Goal: Task Accomplishment & Management: Complete application form

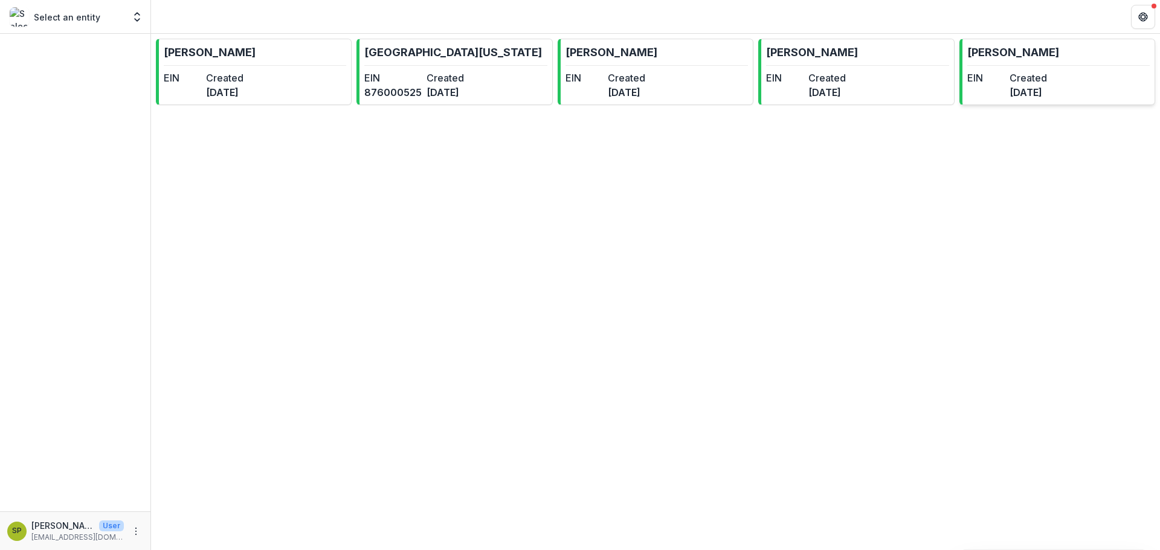
click at [1001, 65] on hr at bounding box center [1058, 65] width 182 height 1
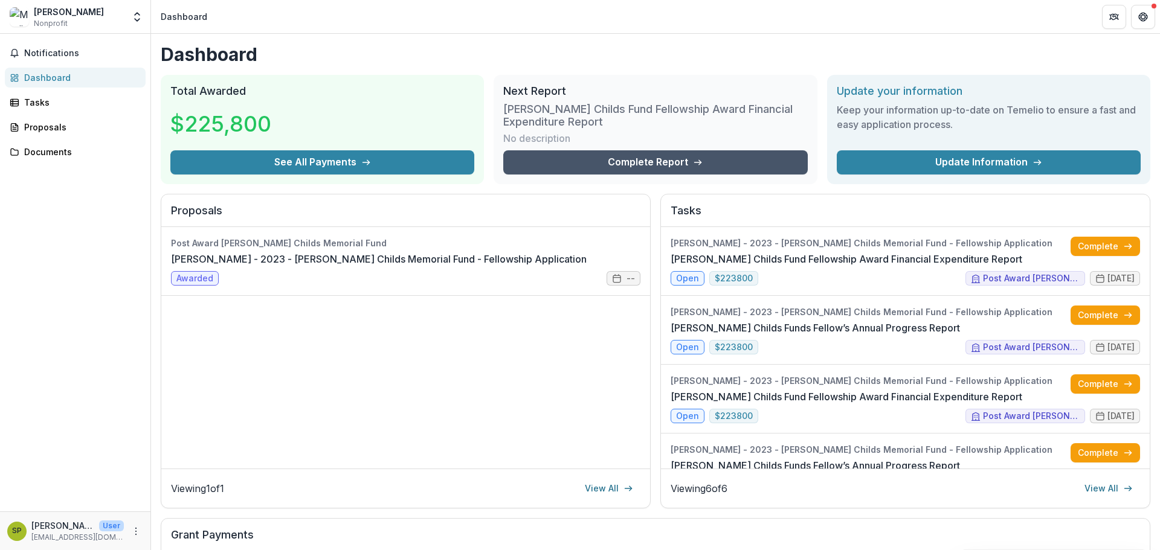
click at [594, 159] on link "Complete Report" at bounding box center [655, 162] width 304 height 24
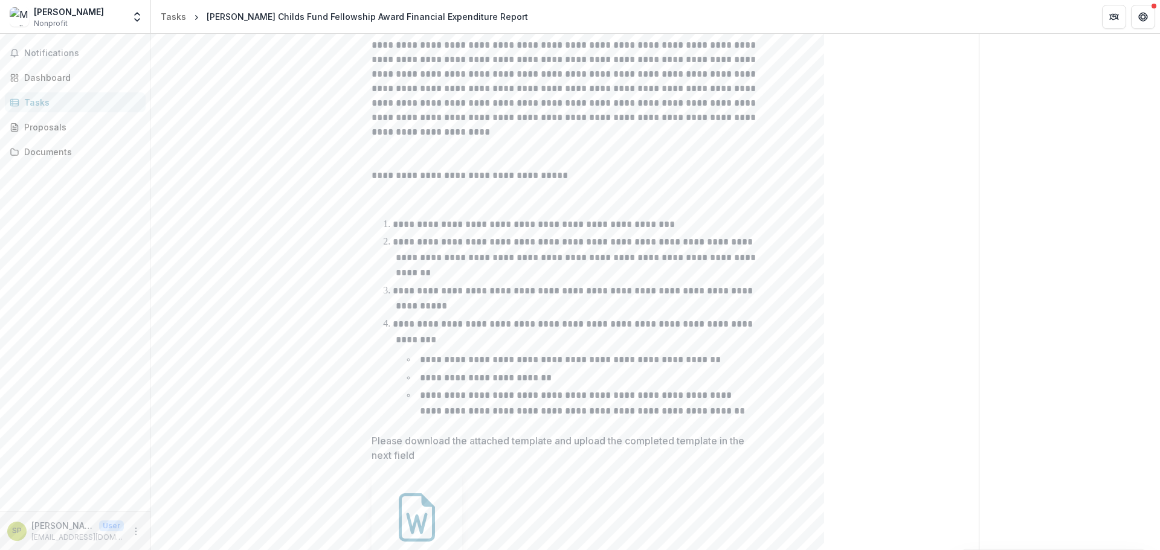
scroll to position [380, 0]
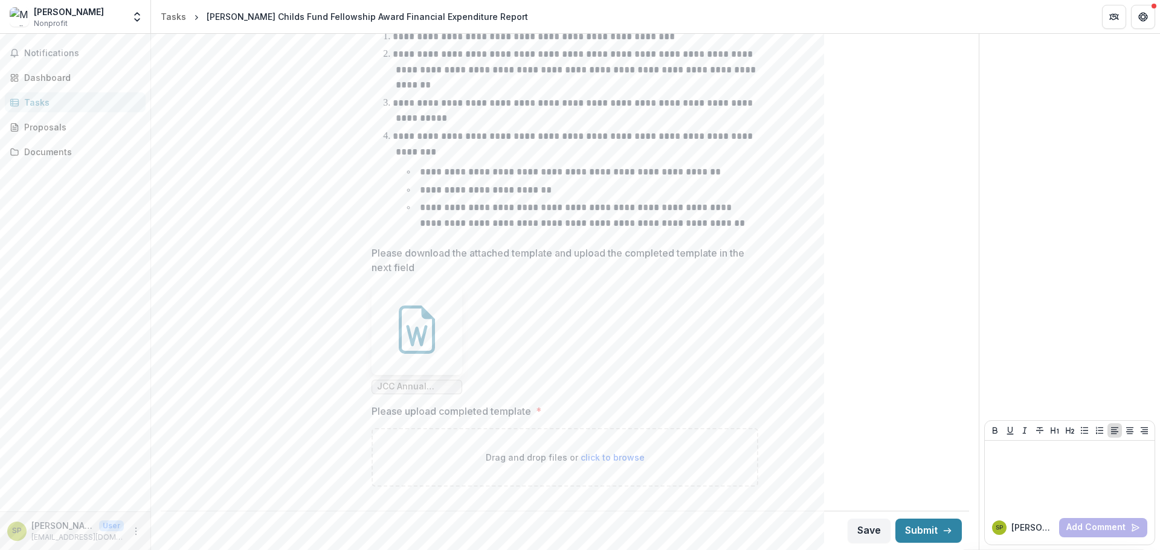
click at [619, 448] on div "Drag and drop files or click to browse" at bounding box center [564, 457] width 387 height 59
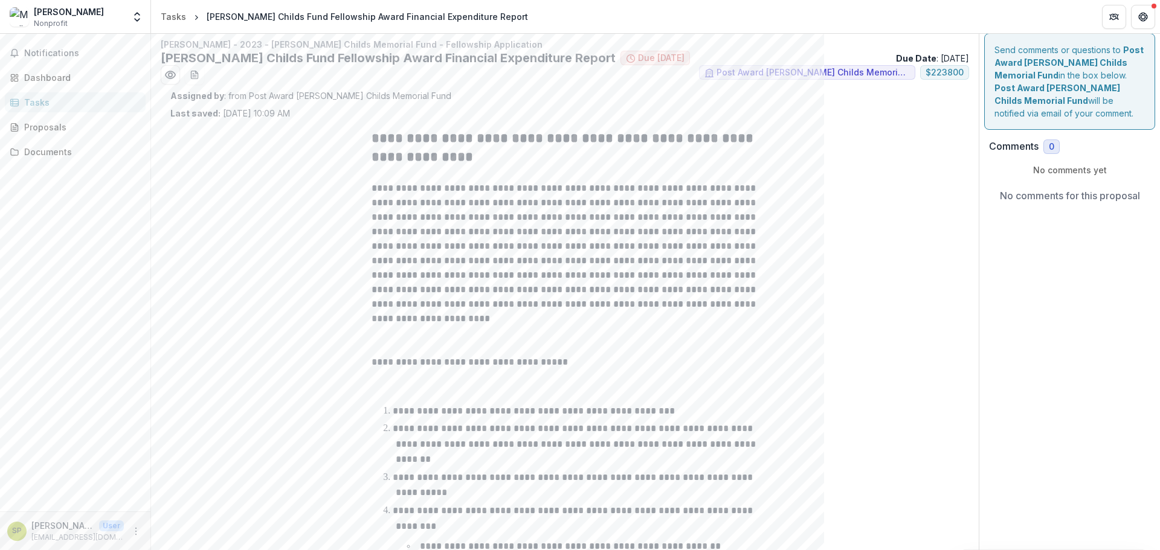
scroll to position [0, 0]
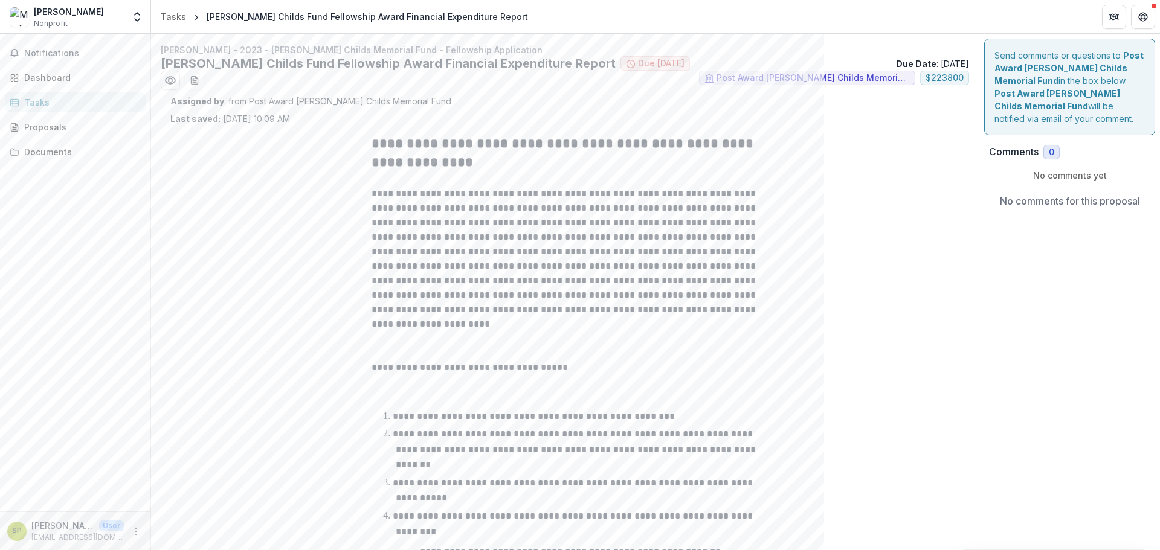
type input "**********"
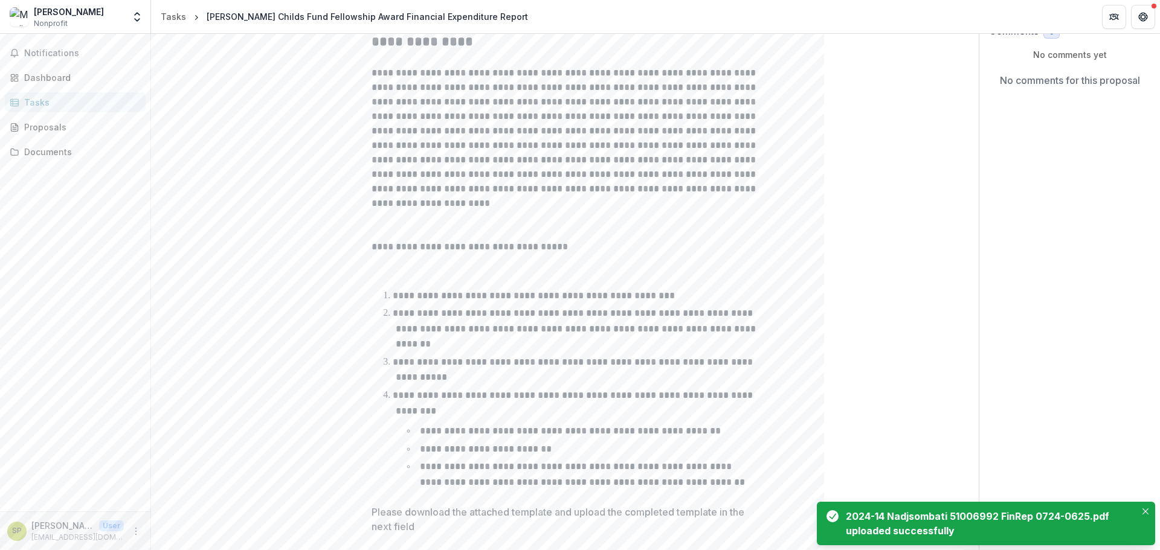
scroll to position [479, 0]
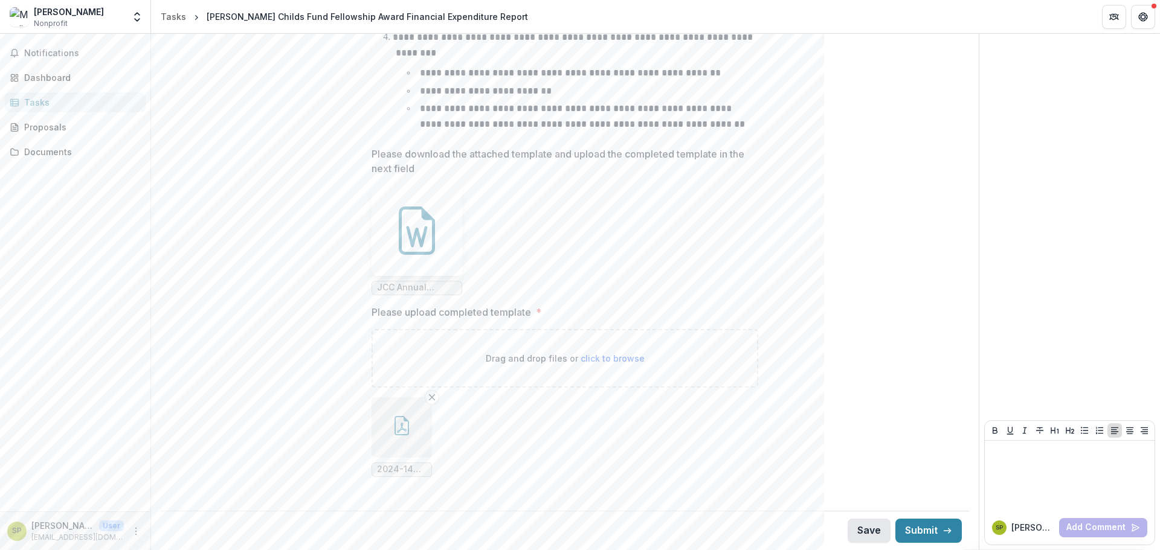
click at [876, 528] on button "Save" at bounding box center [868, 531] width 43 height 24
click at [914, 531] on button "Submit" at bounding box center [928, 531] width 66 height 24
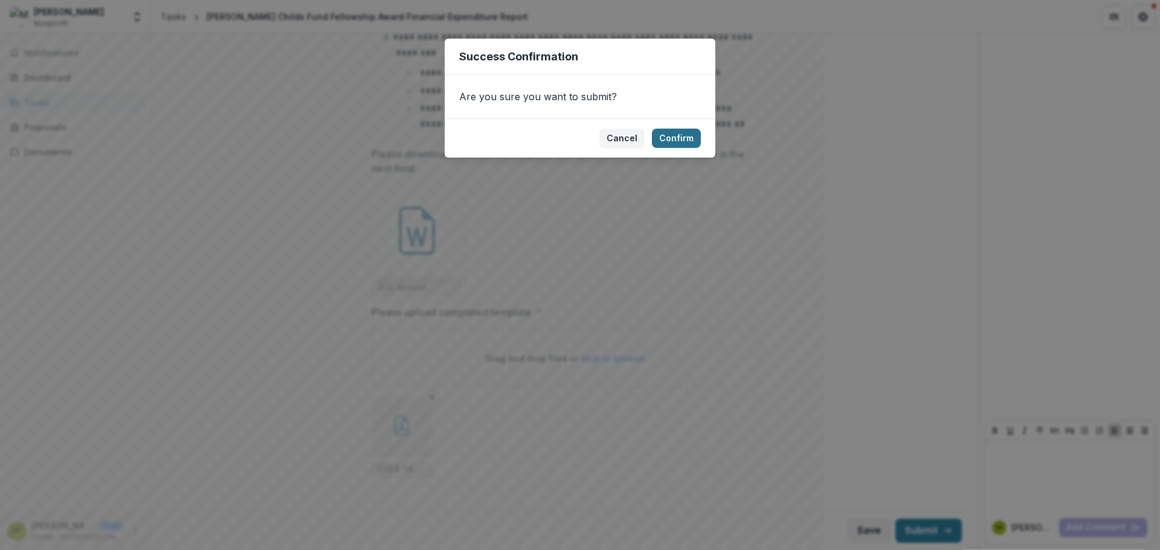
click at [686, 136] on button "Confirm" at bounding box center [676, 138] width 49 height 19
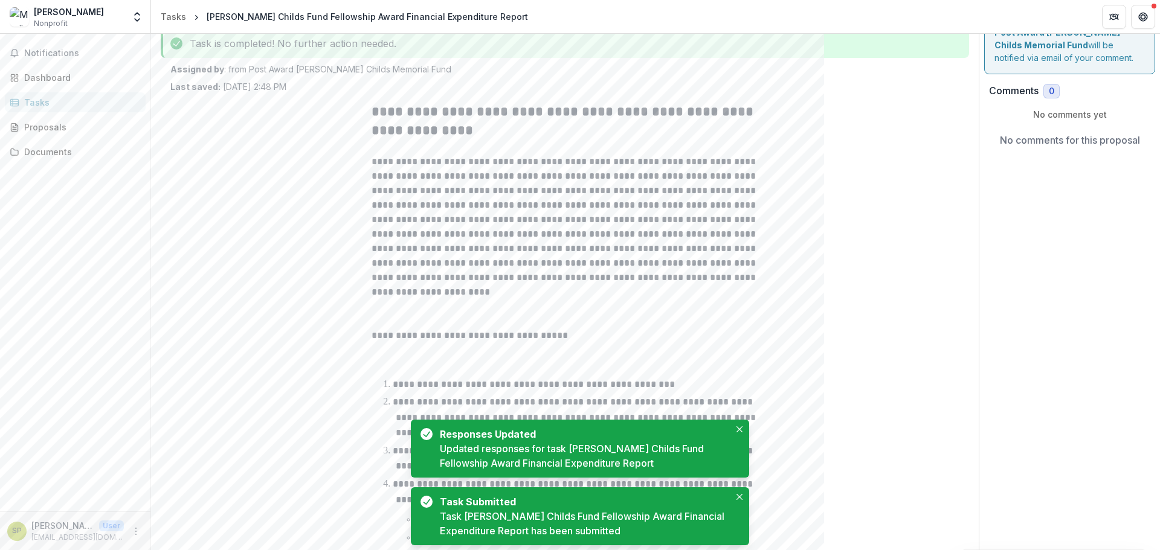
scroll to position [0, 0]
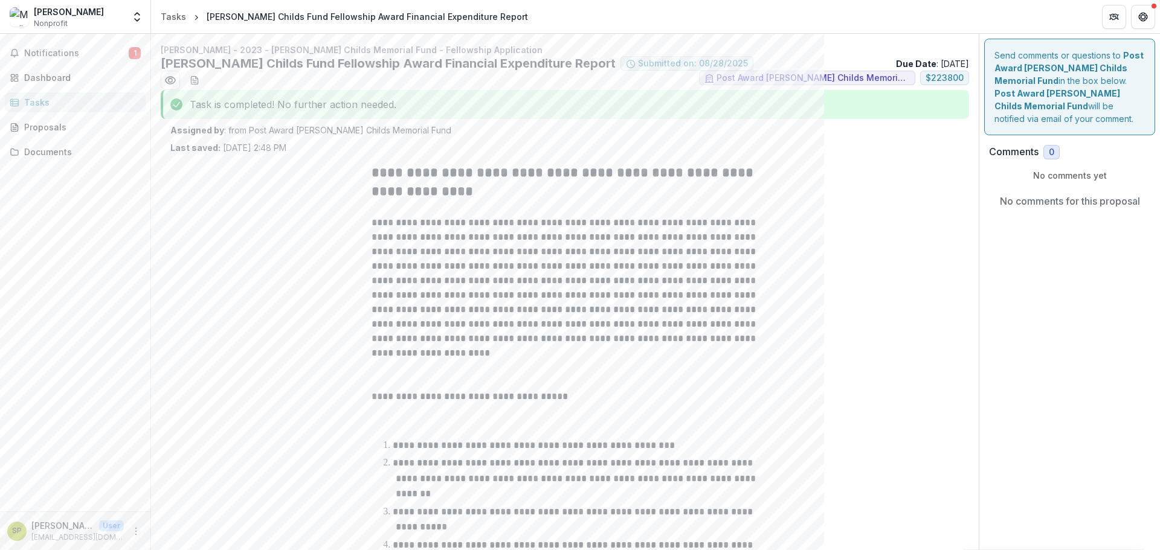
click at [104, 10] on div "[PERSON_NAME]" at bounding box center [69, 11] width 70 height 13
click at [139, 21] on icon "Open entity switcher" at bounding box center [137, 17] width 12 height 12
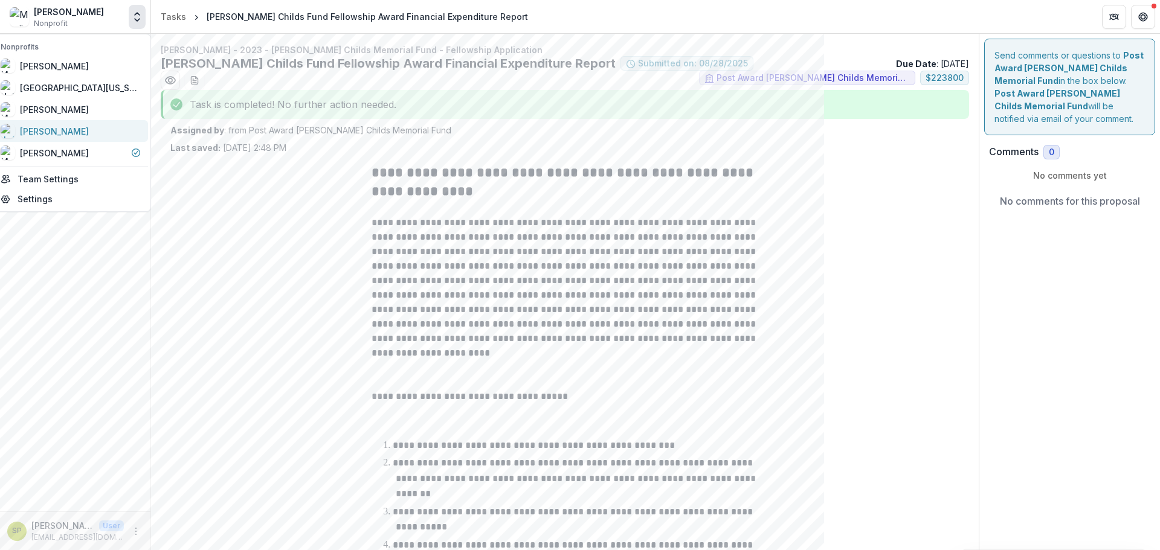
click at [79, 137] on div "[PERSON_NAME]" at bounding box center [54, 131] width 69 height 13
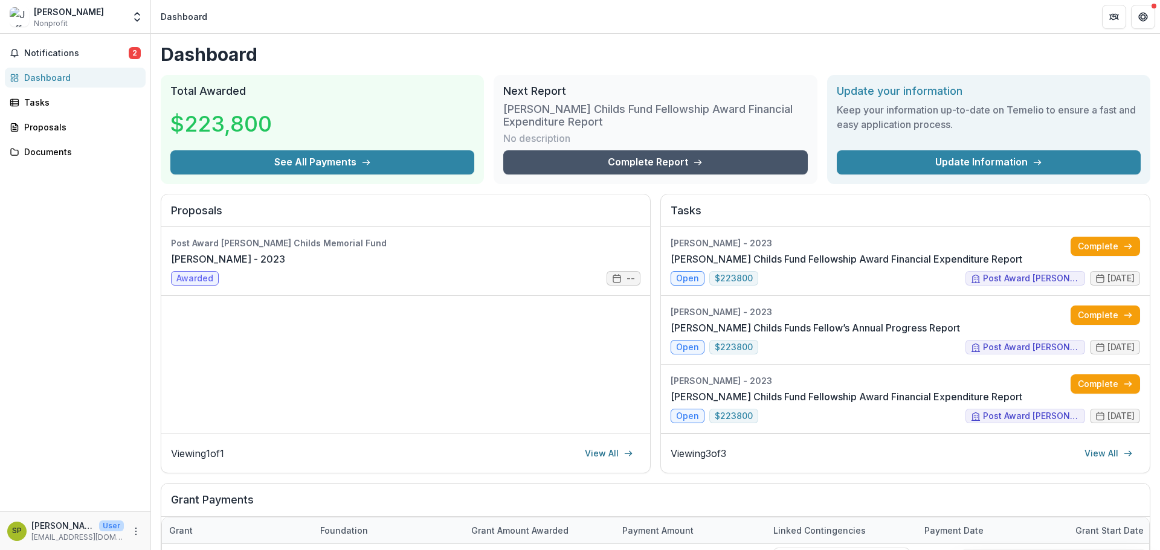
click at [733, 163] on link "Complete Report" at bounding box center [655, 162] width 304 height 24
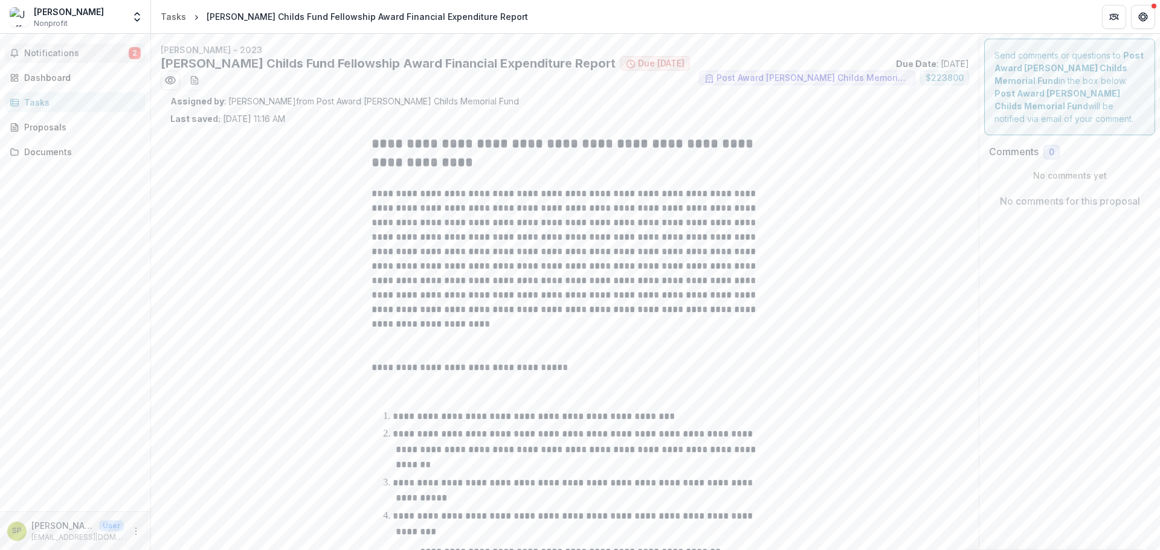
click at [68, 52] on span "Notifications" at bounding box center [76, 53] width 104 height 10
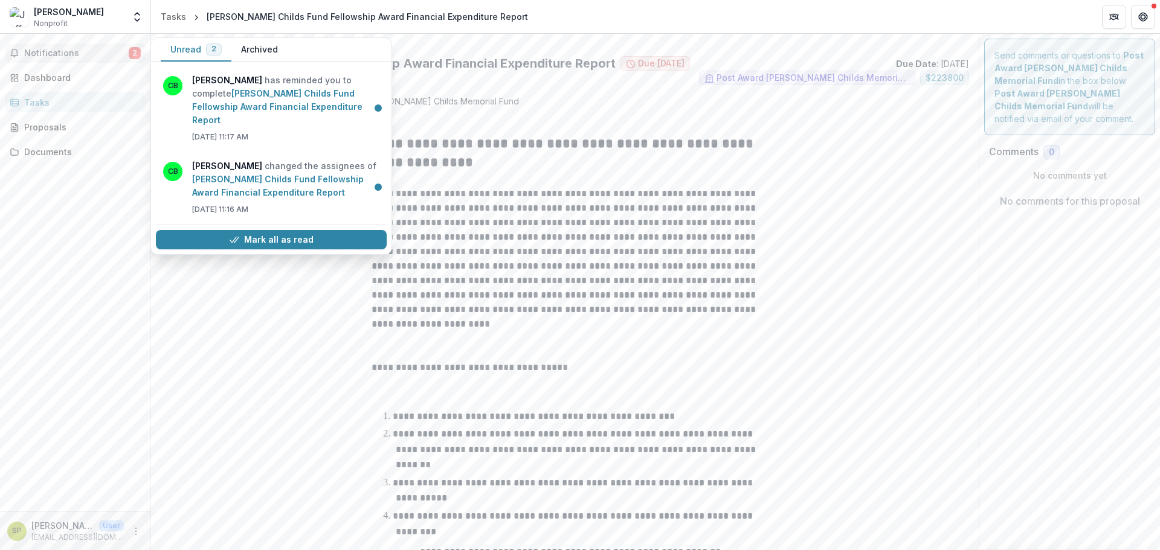
click at [66, 104] on div "Tasks" at bounding box center [80, 102] width 112 height 13
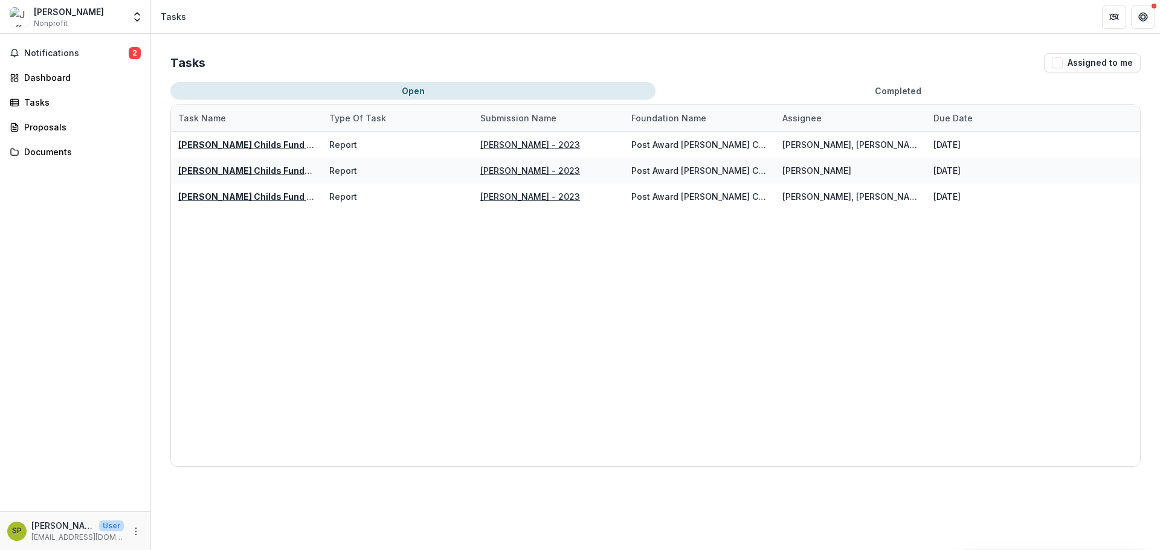
click at [282, 243] on div "[PERSON_NAME] Childs Fund Fellowship Award Financial Expenditure Report Report …" at bounding box center [655, 299] width 969 height 335
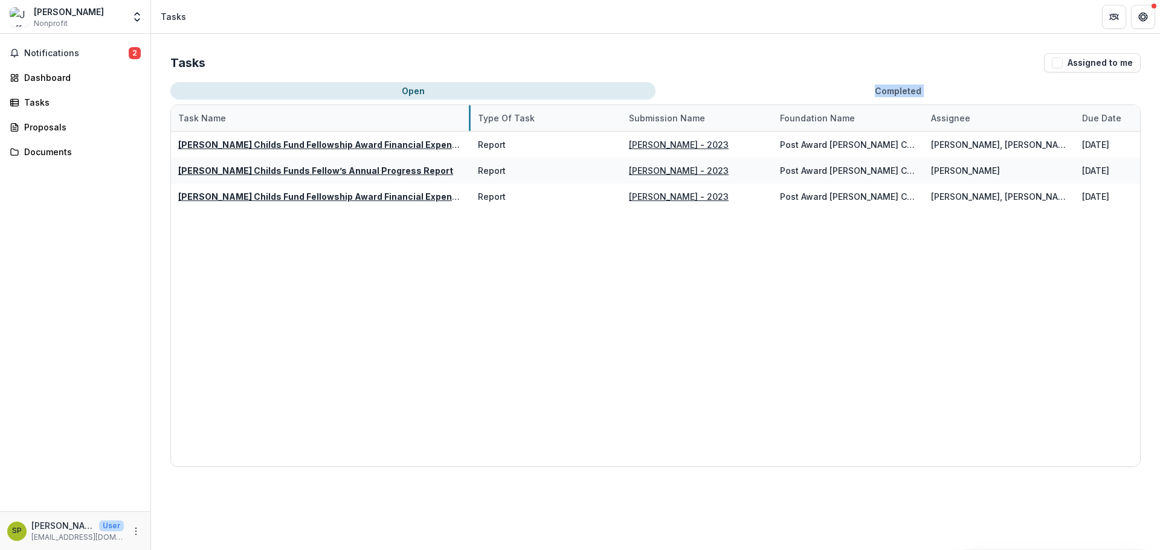
drag, startPoint x: 321, startPoint y: 119, endPoint x: 470, endPoint y: 94, distance: 150.7
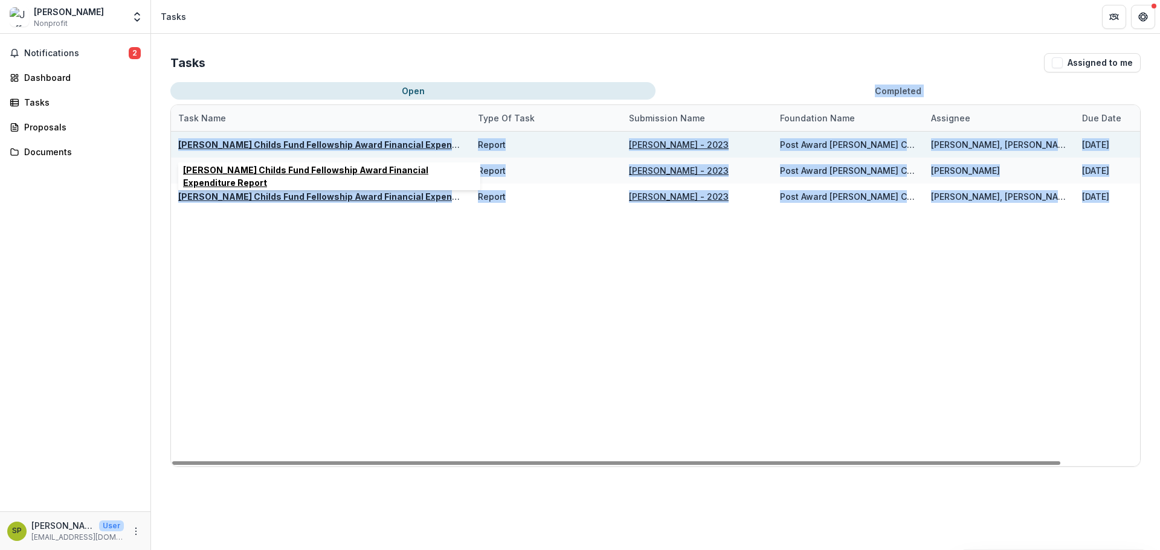
click at [361, 145] on u "[PERSON_NAME] Childs Fund Fellowship Award Financial Expenditure Report" at bounding box center [343, 145] width 331 height 10
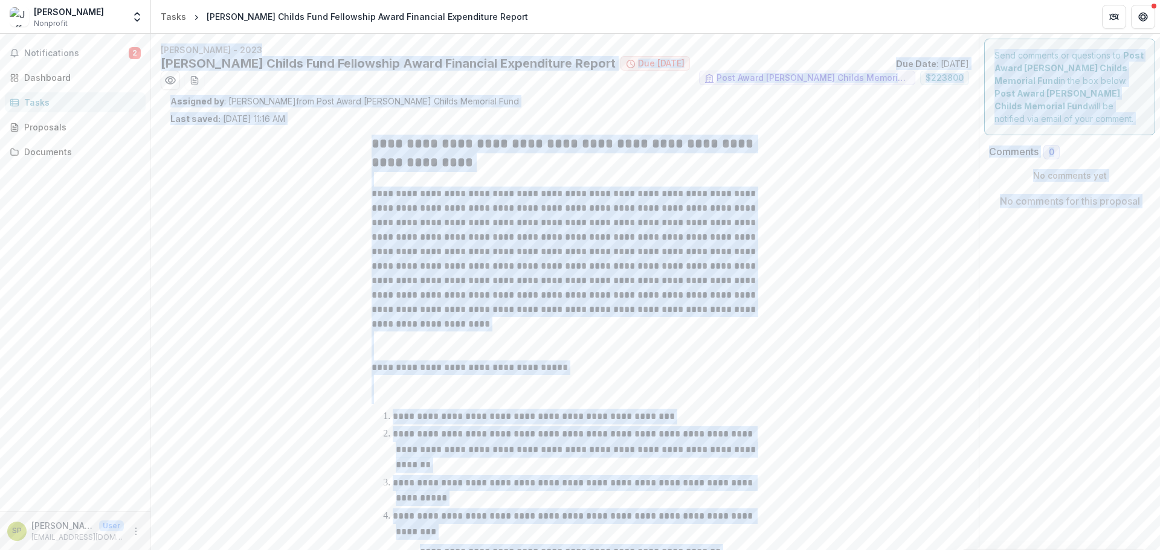
click at [314, 254] on div "**********" at bounding box center [564, 505] width 789 height 761
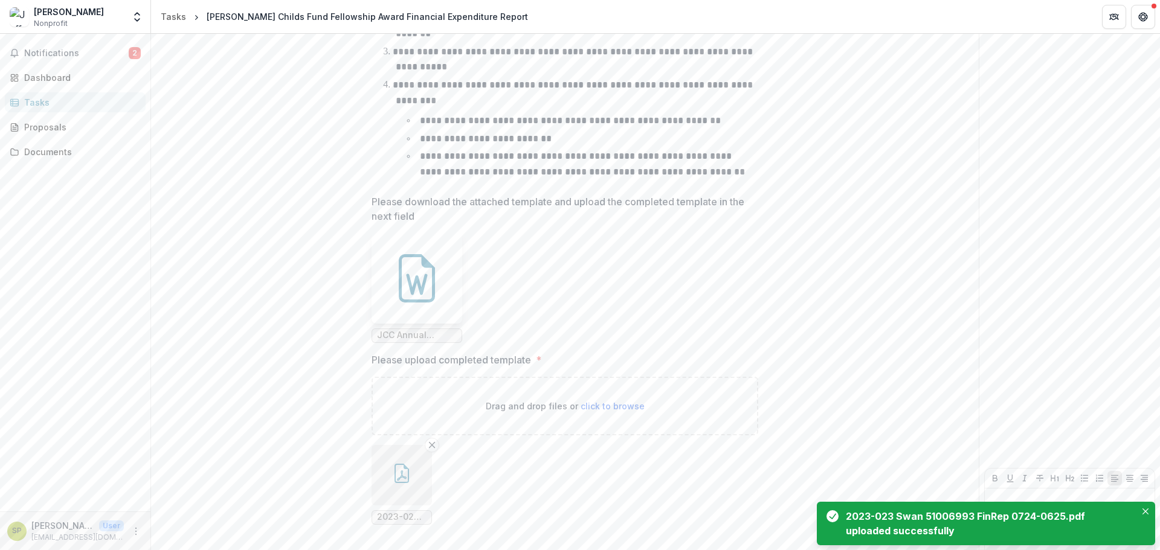
scroll to position [479, 0]
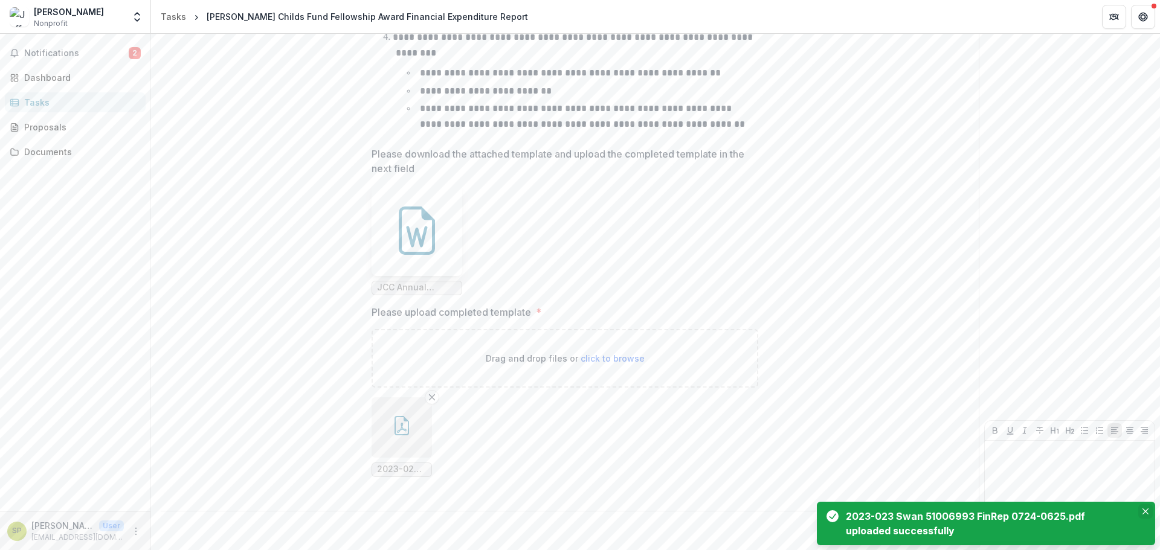
click at [1142, 513] on icon "Close" at bounding box center [1145, 512] width 6 height 6
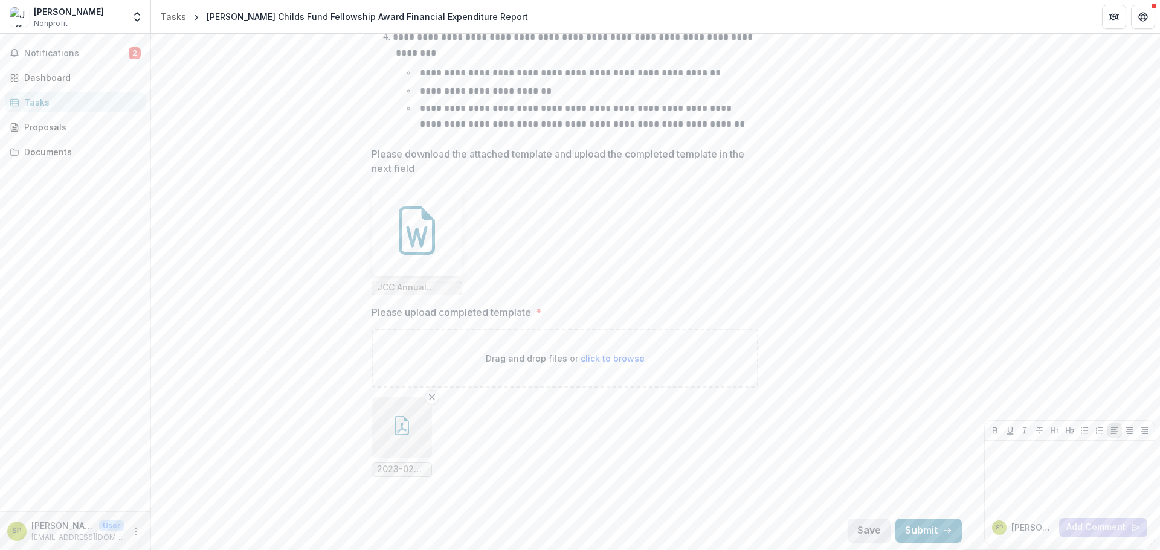
click at [865, 525] on button "Save" at bounding box center [868, 531] width 43 height 24
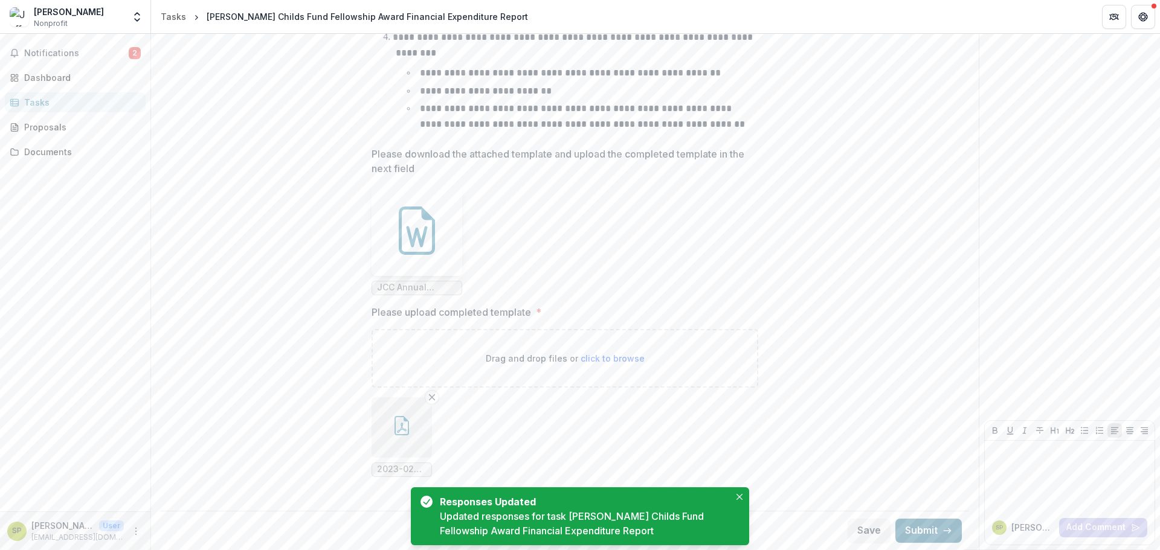
click at [928, 530] on button "Submit" at bounding box center [928, 531] width 66 height 24
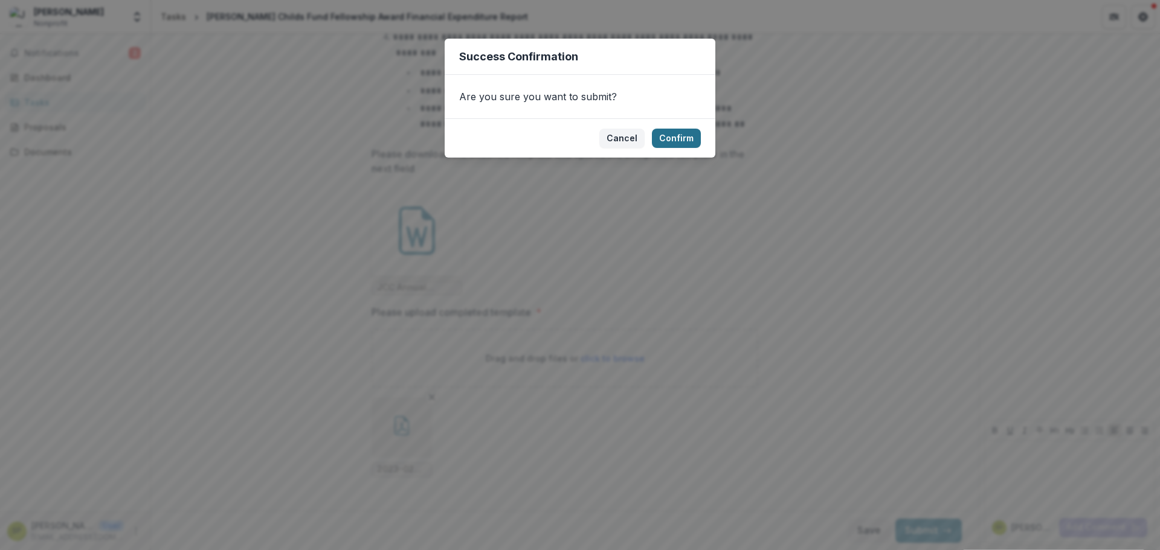
click at [687, 137] on button "Confirm" at bounding box center [676, 138] width 49 height 19
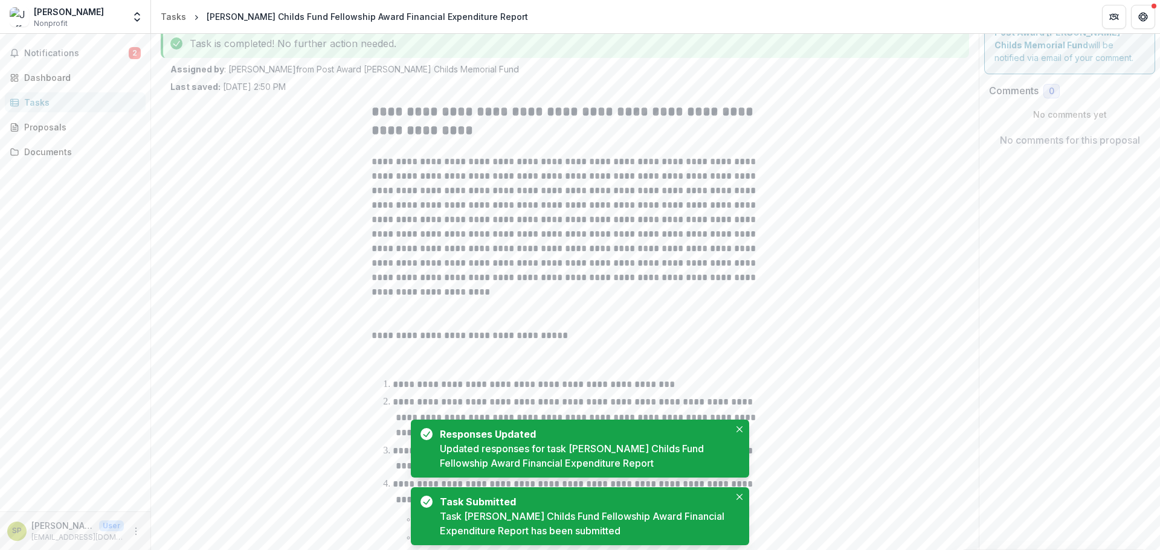
scroll to position [0, 0]
